Goal: Complete application form

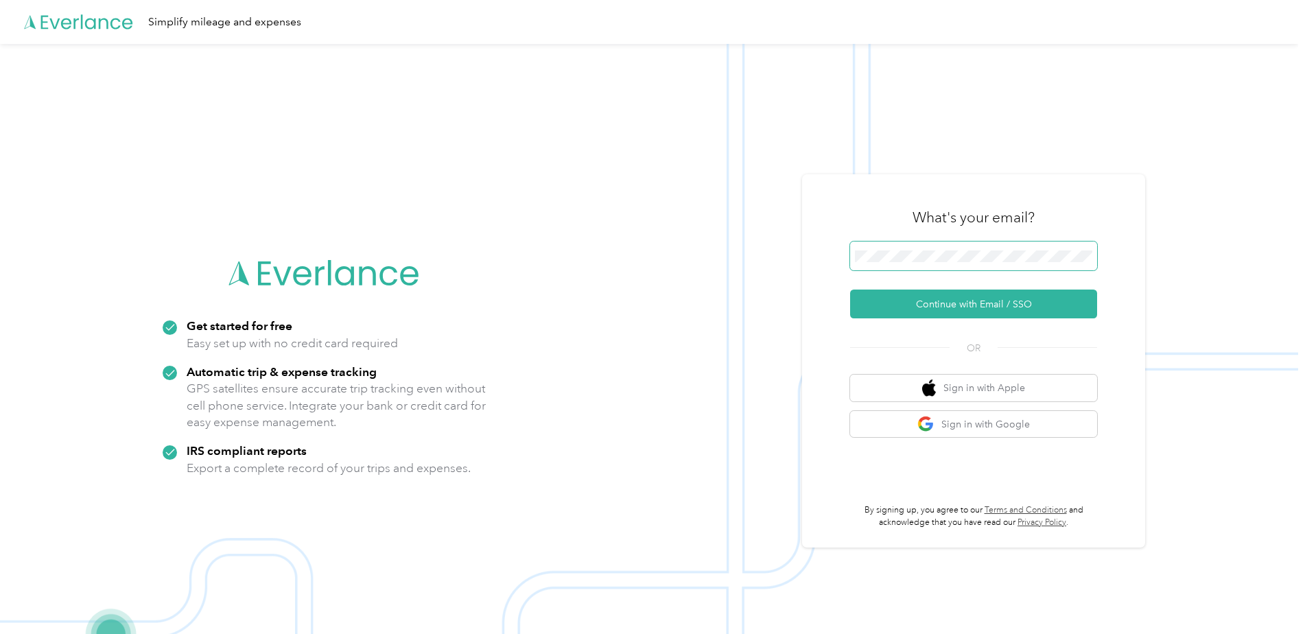
click at [646, 249] on span at bounding box center [973, 256] width 247 height 29
click at [646, 277] on button "Continue with Email / SSO" at bounding box center [973, 304] width 247 height 29
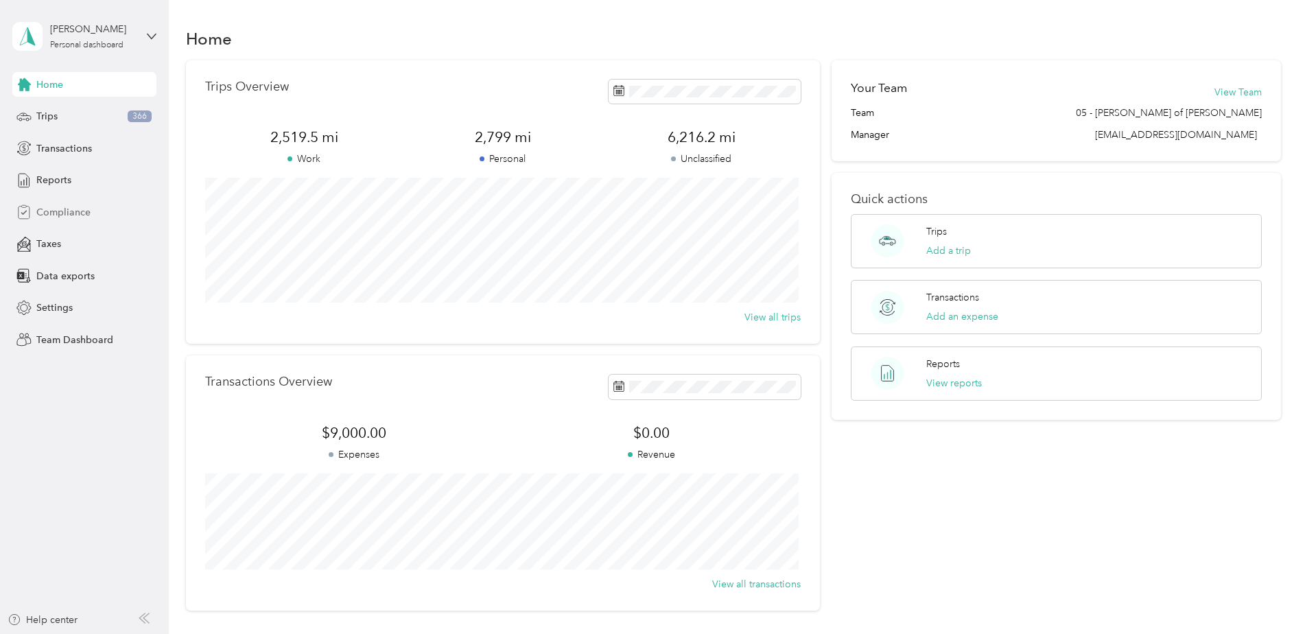
click at [54, 207] on span "Compliance" at bounding box center [63, 212] width 54 height 14
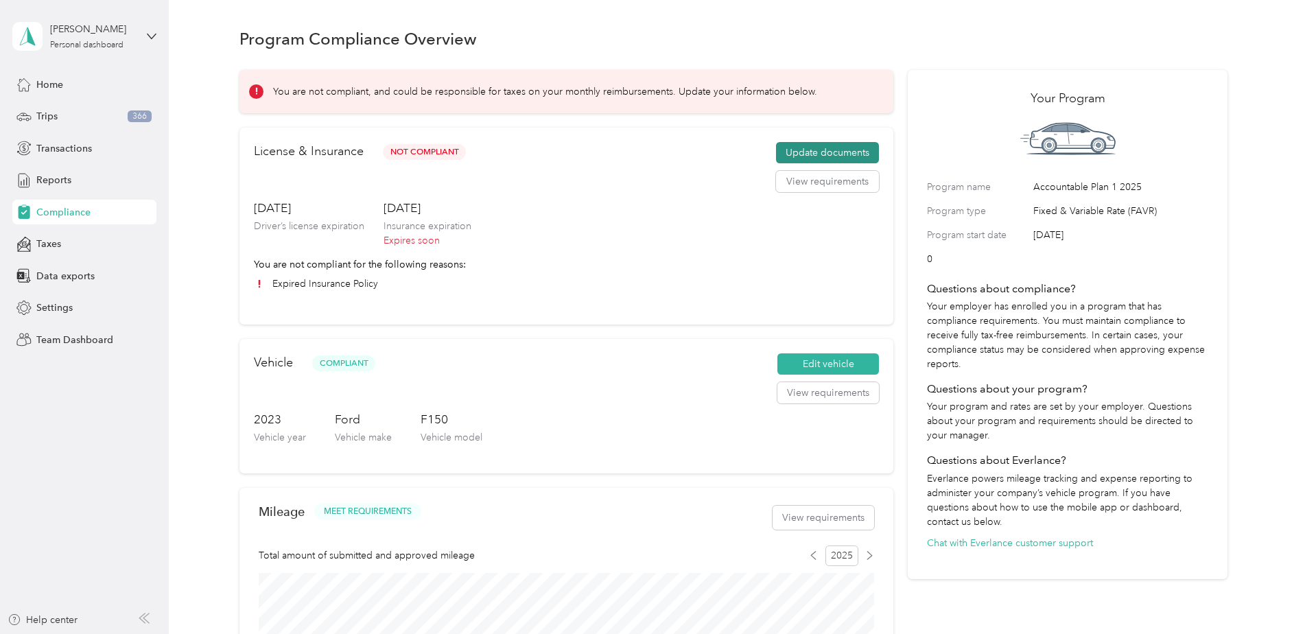
click at [825, 148] on button "Update documents" at bounding box center [827, 153] width 103 height 22
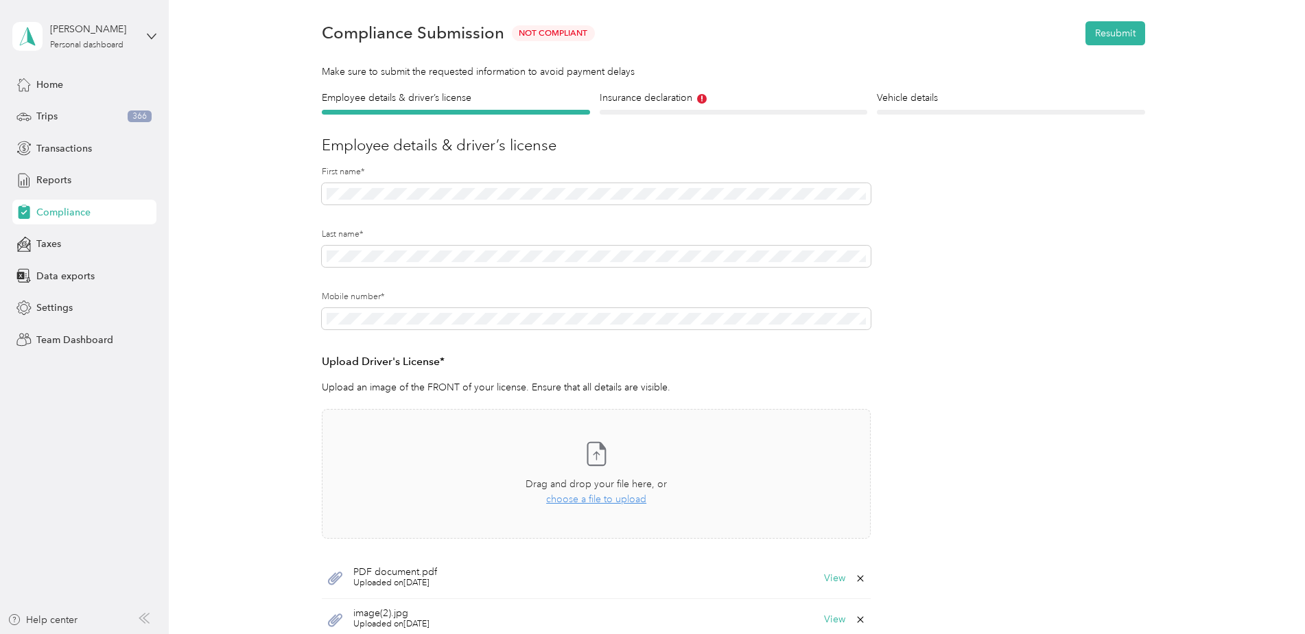
scroll to position [137, 0]
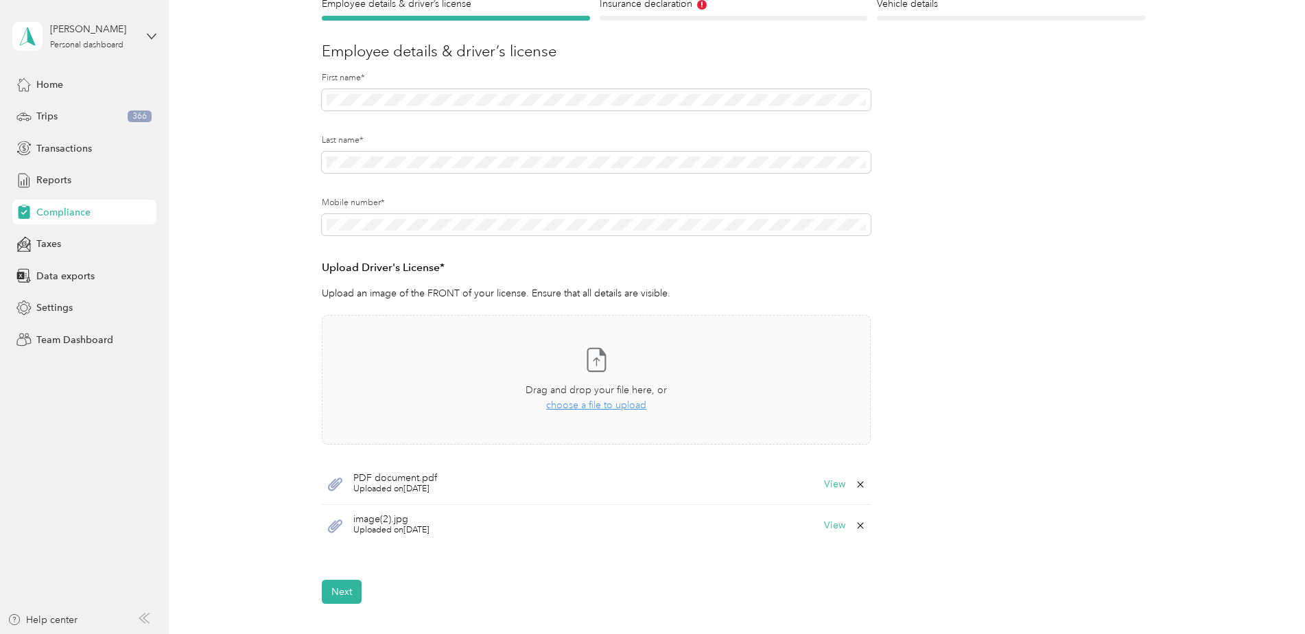
click at [858, 484] on icon at bounding box center [860, 484] width 11 height 11
click at [823, 488] on button "Yes" at bounding box center [824, 494] width 27 height 22
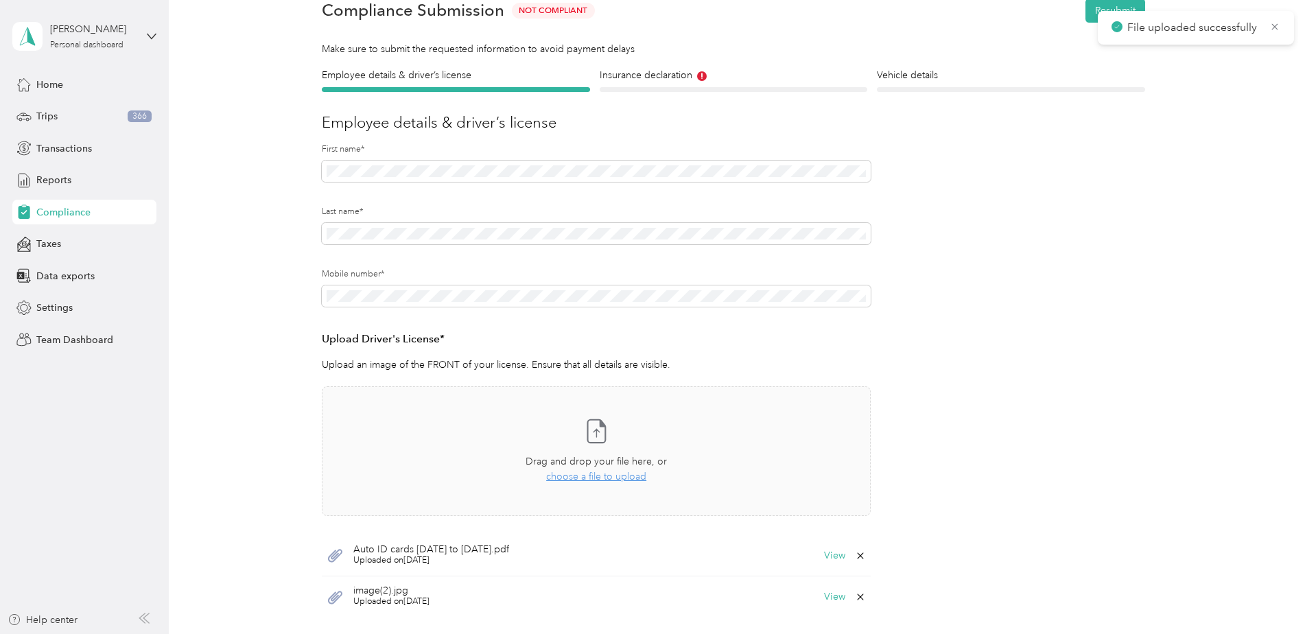
scroll to position [0, 0]
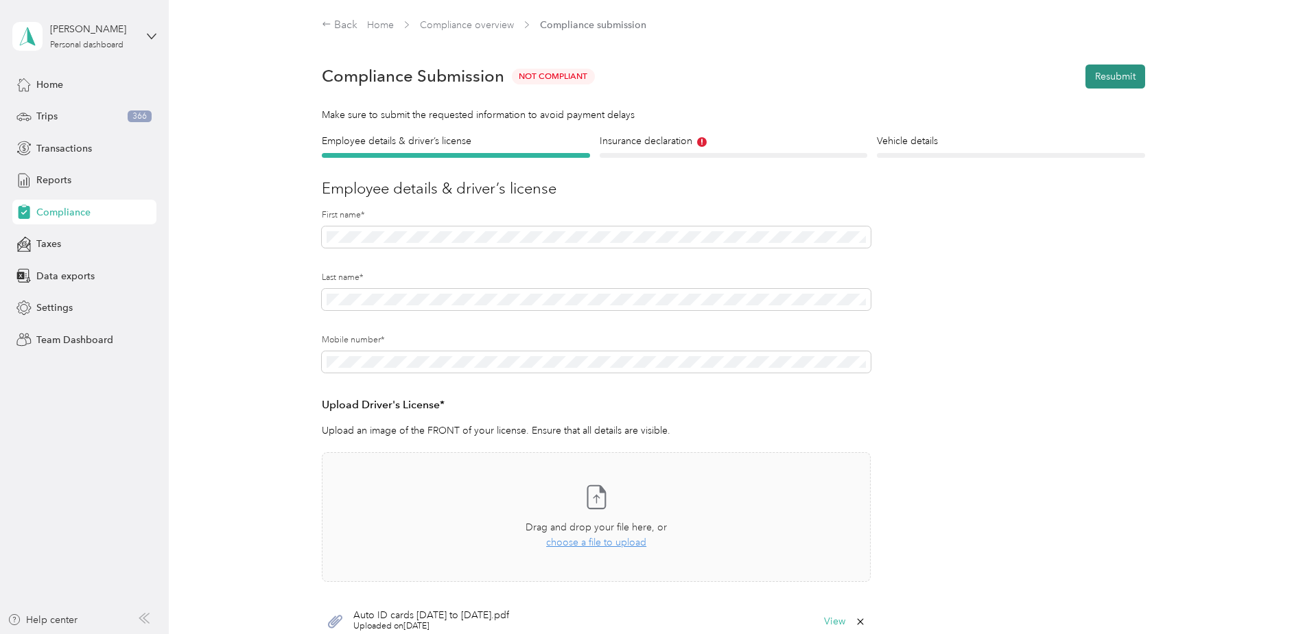
click at [1119, 70] on button "Resubmit" at bounding box center [1116, 77] width 60 height 24
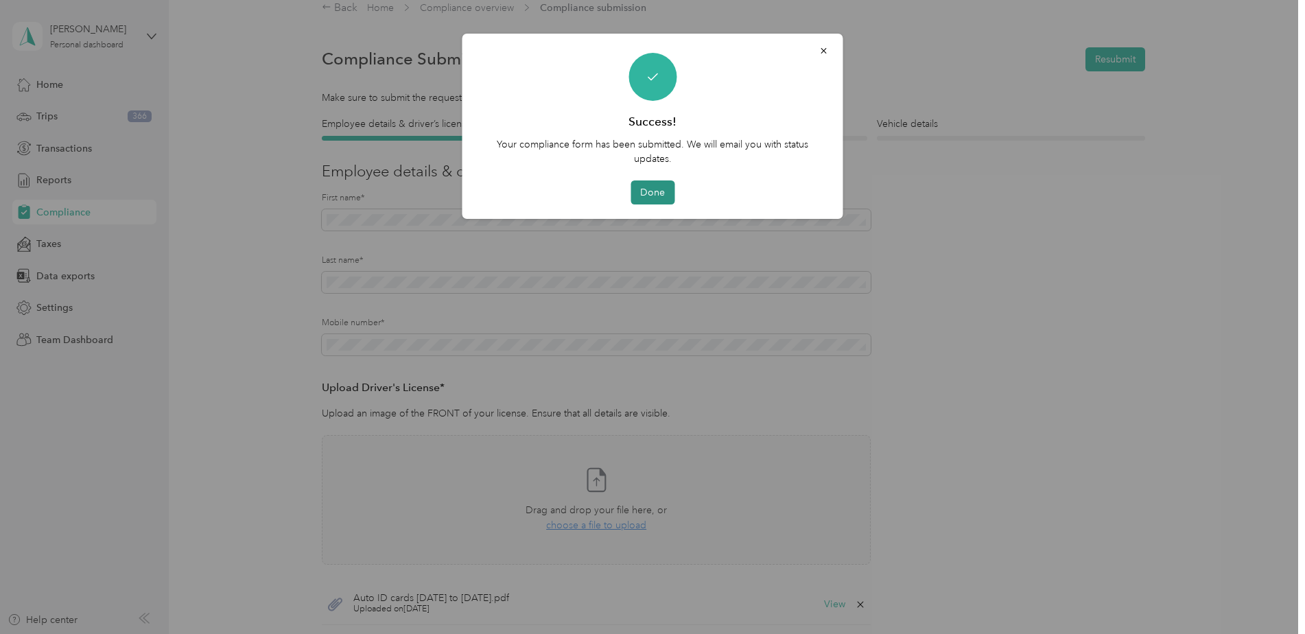
click at [636, 195] on button "Done" at bounding box center [653, 192] width 44 height 24
